Goal: Task Accomplishment & Management: Use online tool/utility

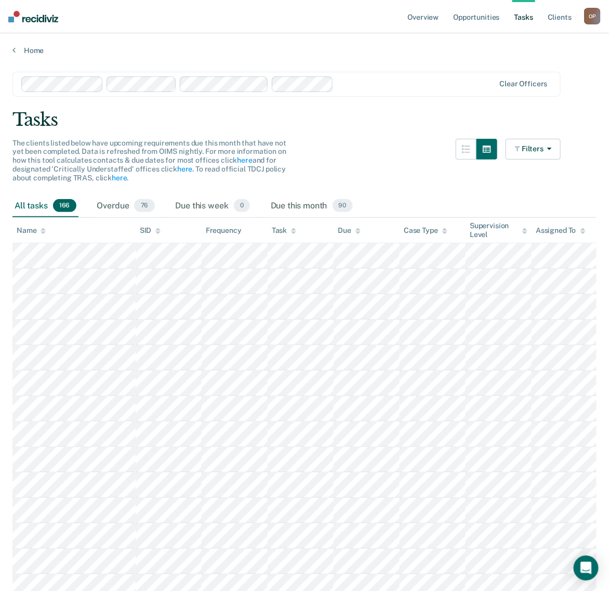
drag, startPoint x: 417, startPoint y: 126, endPoint x: 402, endPoint y: 110, distance: 22.0
click at [417, 126] on div "Tasks" at bounding box center [304, 119] width 584 height 21
click at [463, 17] on link "Opportunities" at bounding box center [476, 16] width 50 height 33
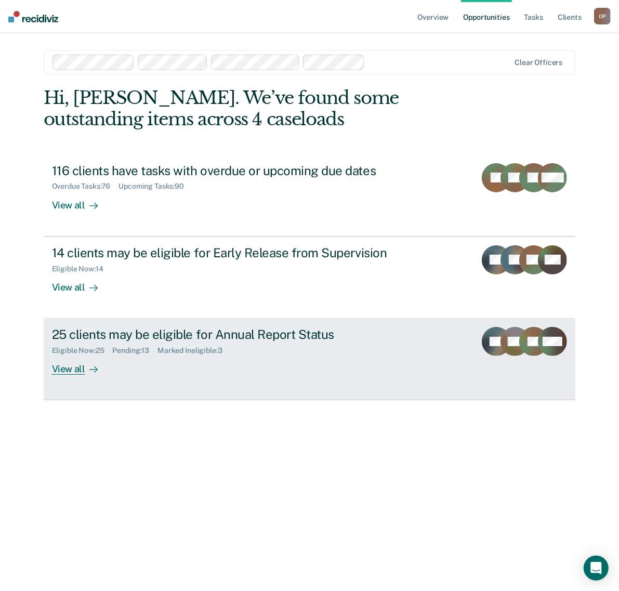
click at [73, 364] on div "View all" at bounding box center [81, 365] width 58 height 20
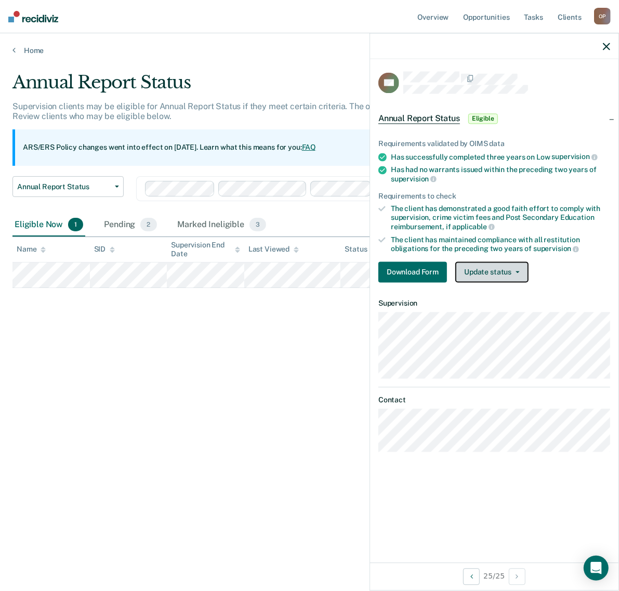
click at [521, 273] on button "Update status" at bounding box center [491, 271] width 73 height 21
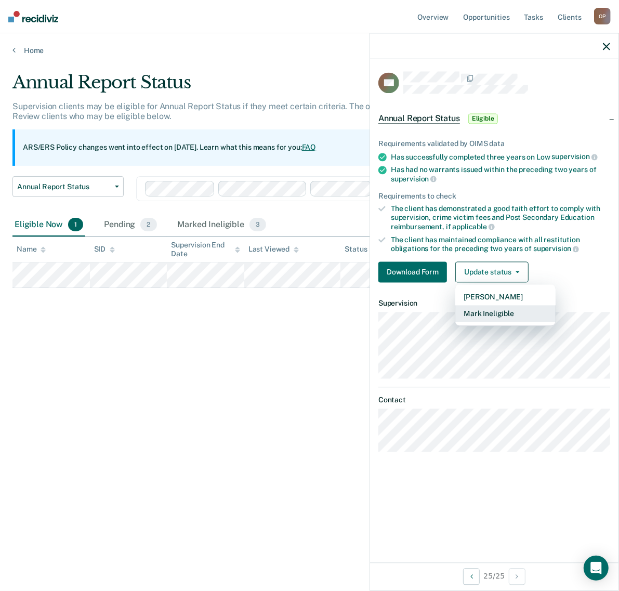
click at [519, 311] on button "Mark Ineligible" at bounding box center [505, 313] width 100 height 17
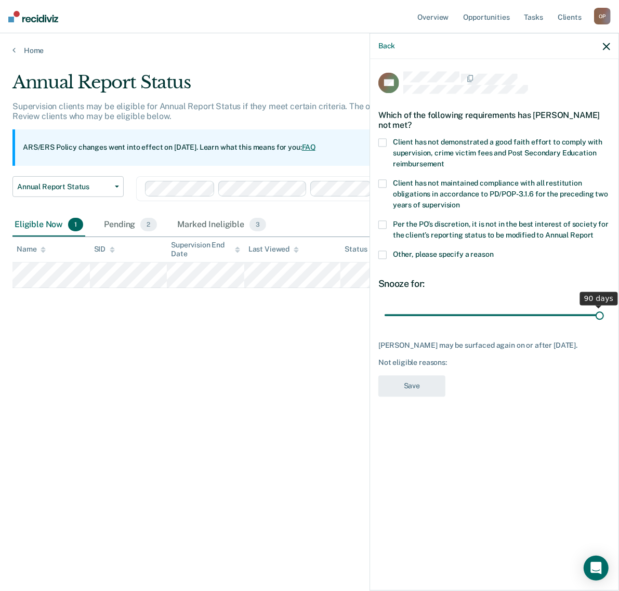
drag, startPoint x: 455, startPoint y: 312, endPoint x: 614, endPoint y: 311, distance: 159.0
type input "90"
click at [604, 311] on input "range" at bounding box center [494, 315] width 219 height 18
click at [382, 252] on span at bounding box center [382, 255] width 8 height 8
click at [494, 251] on input "Other, please specify a reason" at bounding box center [494, 251] width 0 height 0
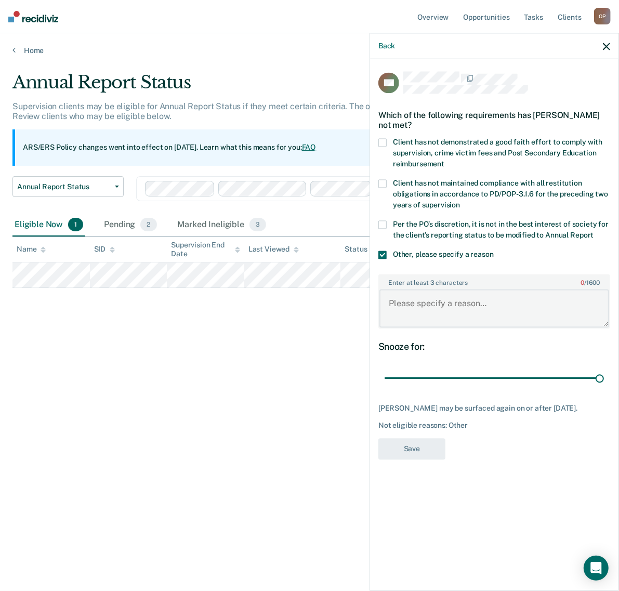
click at [484, 308] on textarea "Enter at least 3 characters 0 / 1600" at bounding box center [494, 308] width 230 height 38
type textarea "Client is OOS and has pending Charge"
click at [414, 447] on button "Save" at bounding box center [411, 448] width 67 height 21
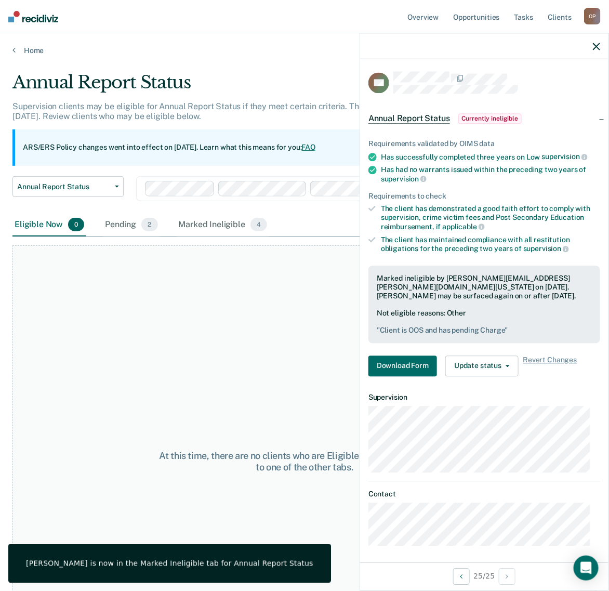
click at [590, 50] on div at bounding box center [484, 46] width 248 height 26
click at [595, 50] on button "button" at bounding box center [596, 46] width 7 height 9
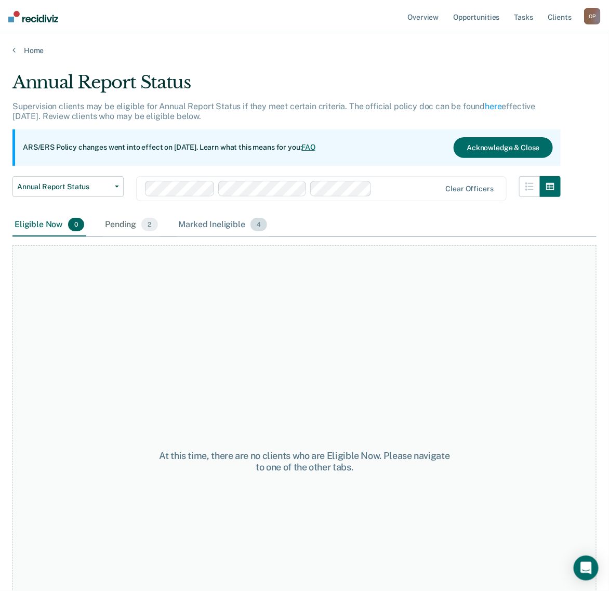
click at [201, 214] on div "Marked Ineligible 4" at bounding box center [223, 225] width 93 height 23
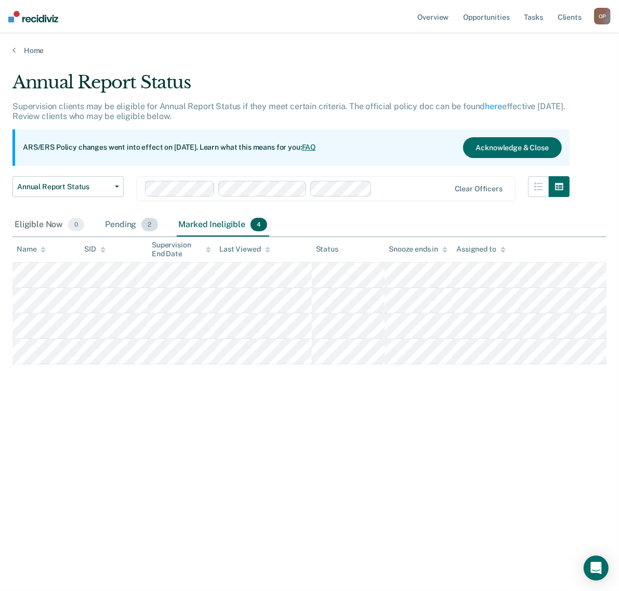
click at [109, 219] on div "Pending 2" at bounding box center [131, 225] width 57 height 23
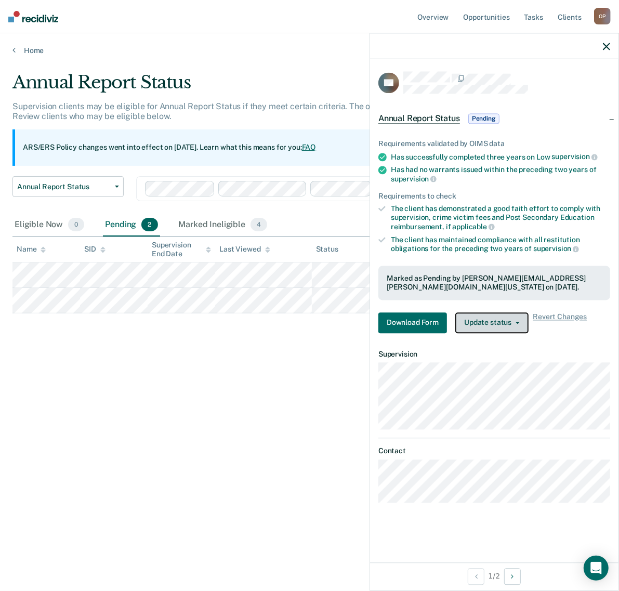
click at [520, 323] on button "Update status" at bounding box center [491, 322] width 73 height 21
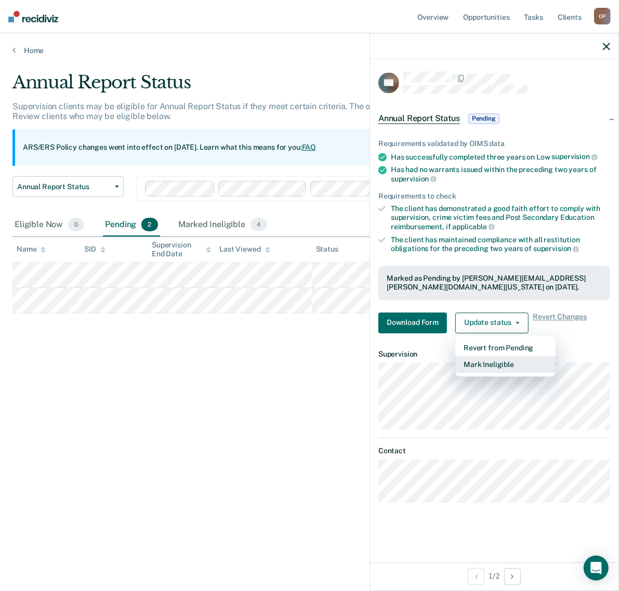
click at [495, 370] on button "Mark Ineligible" at bounding box center [505, 364] width 100 height 17
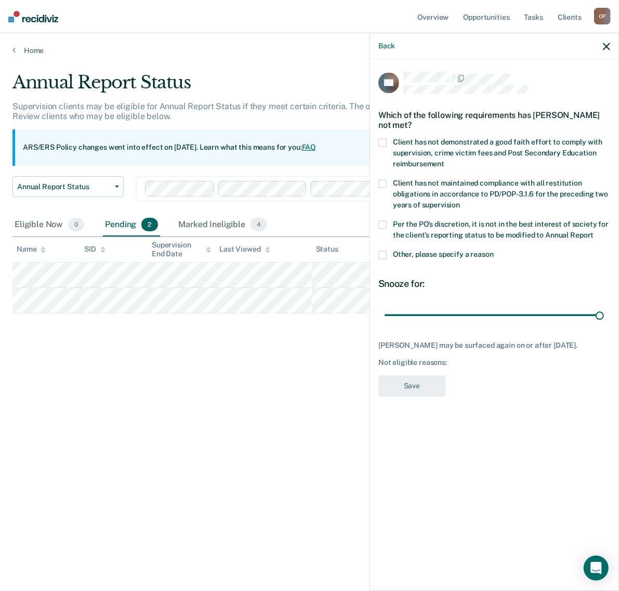
drag, startPoint x: 459, startPoint y: 314, endPoint x: 612, endPoint y: 313, distance: 153.3
type input "90"
click at [604, 313] on input "range" at bounding box center [494, 315] width 219 height 18
click at [408, 250] on span "Other, please specify a reason" at bounding box center [443, 254] width 101 height 8
click at [494, 251] on input "Other, please specify a reason" at bounding box center [494, 251] width 0 height 0
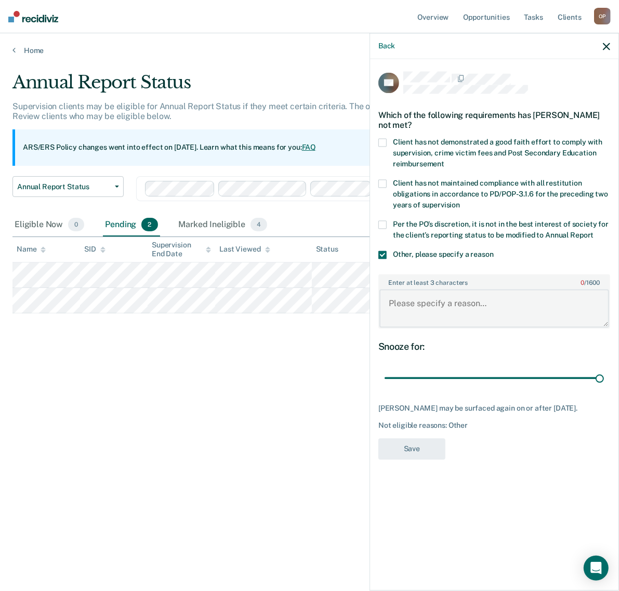
click at [435, 302] on textarea "Enter at least 3 characters 0 / 1600" at bounding box center [494, 308] width 230 height 38
type textarea "SO Caseload"
click at [423, 446] on button "Save" at bounding box center [411, 448] width 67 height 21
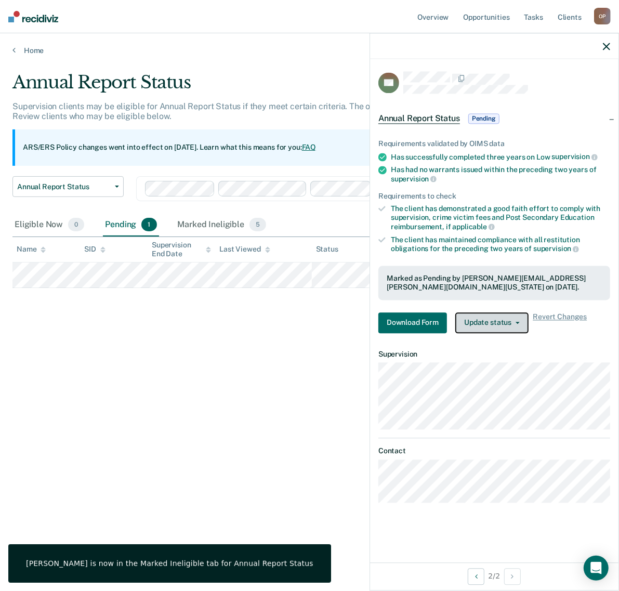
click at [494, 323] on button "Update status" at bounding box center [491, 322] width 73 height 21
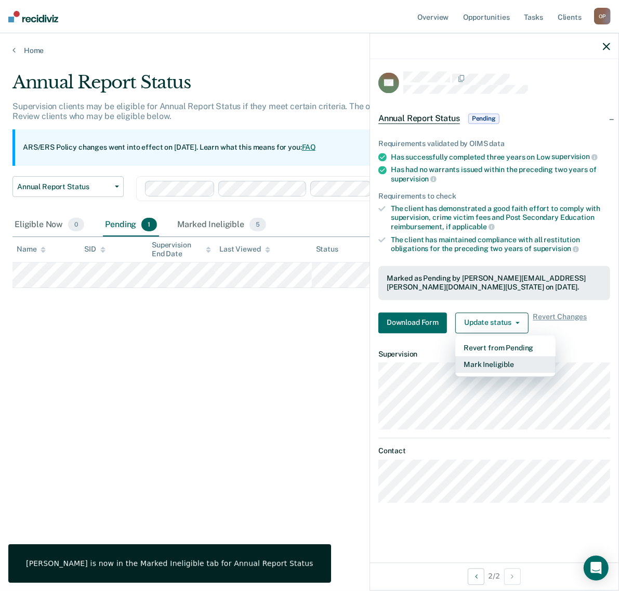
click at [505, 366] on button "Mark Ineligible" at bounding box center [505, 364] width 100 height 17
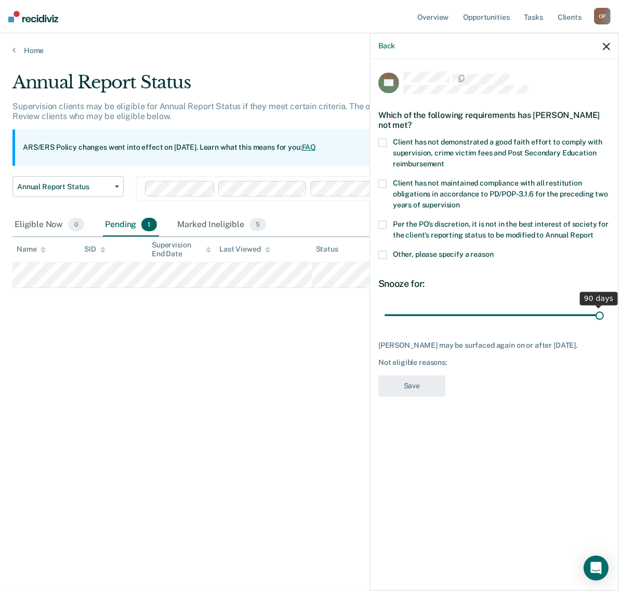
drag, startPoint x: 458, startPoint y: 312, endPoint x: 662, endPoint y: 313, distance: 204.7
type input "90"
click at [604, 313] on input "range" at bounding box center [494, 315] width 219 height 18
click at [406, 256] on span "Other, please specify a reason" at bounding box center [443, 254] width 101 height 8
click at [494, 251] on input "Other, please specify a reason" at bounding box center [494, 251] width 0 height 0
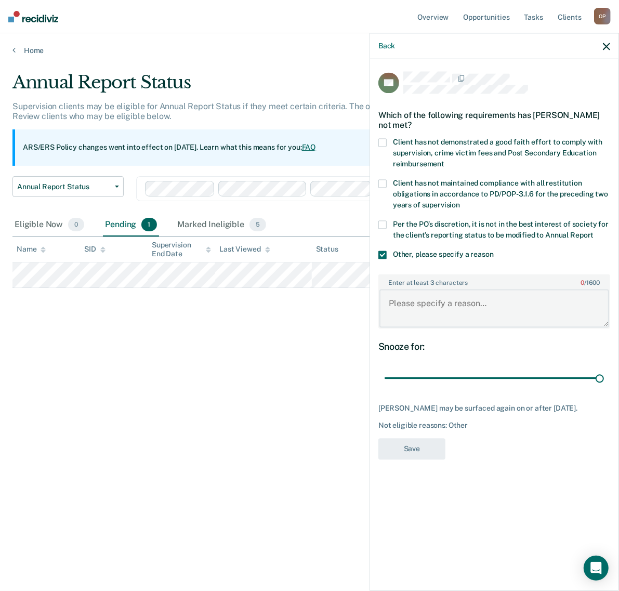
click at [424, 307] on textarea "Enter at least 3 characters 0 / 1600" at bounding box center [494, 308] width 230 height 38
type textarea "SO Caseload"
click at [408, 451] on button "Save" at bounding box center [411, 448] width 67 height 21
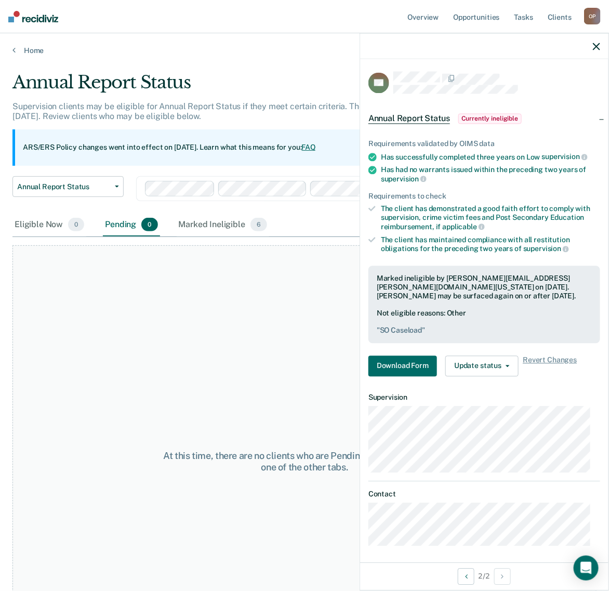
click at [591, 43] on div at bounding box center [484, 46] width 248 height 26
click at [593, 44] on icon "button" at bounding box center [596, 46] width 7 height 7
